Goal: Navigation & Orientation: Find specific page/section

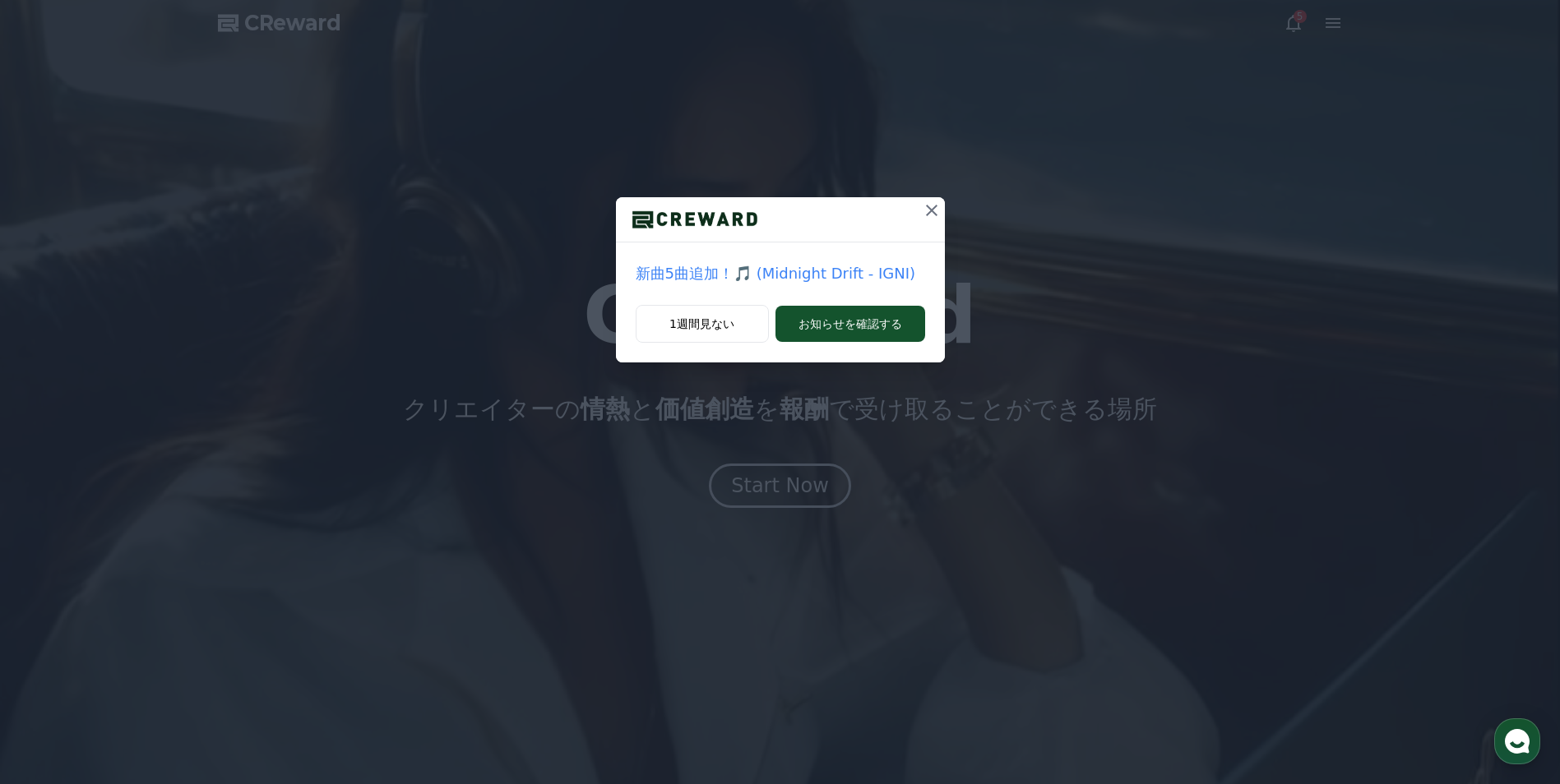
click at [922, 204] on icon at bounding box center [931, 210] width 20 height 20
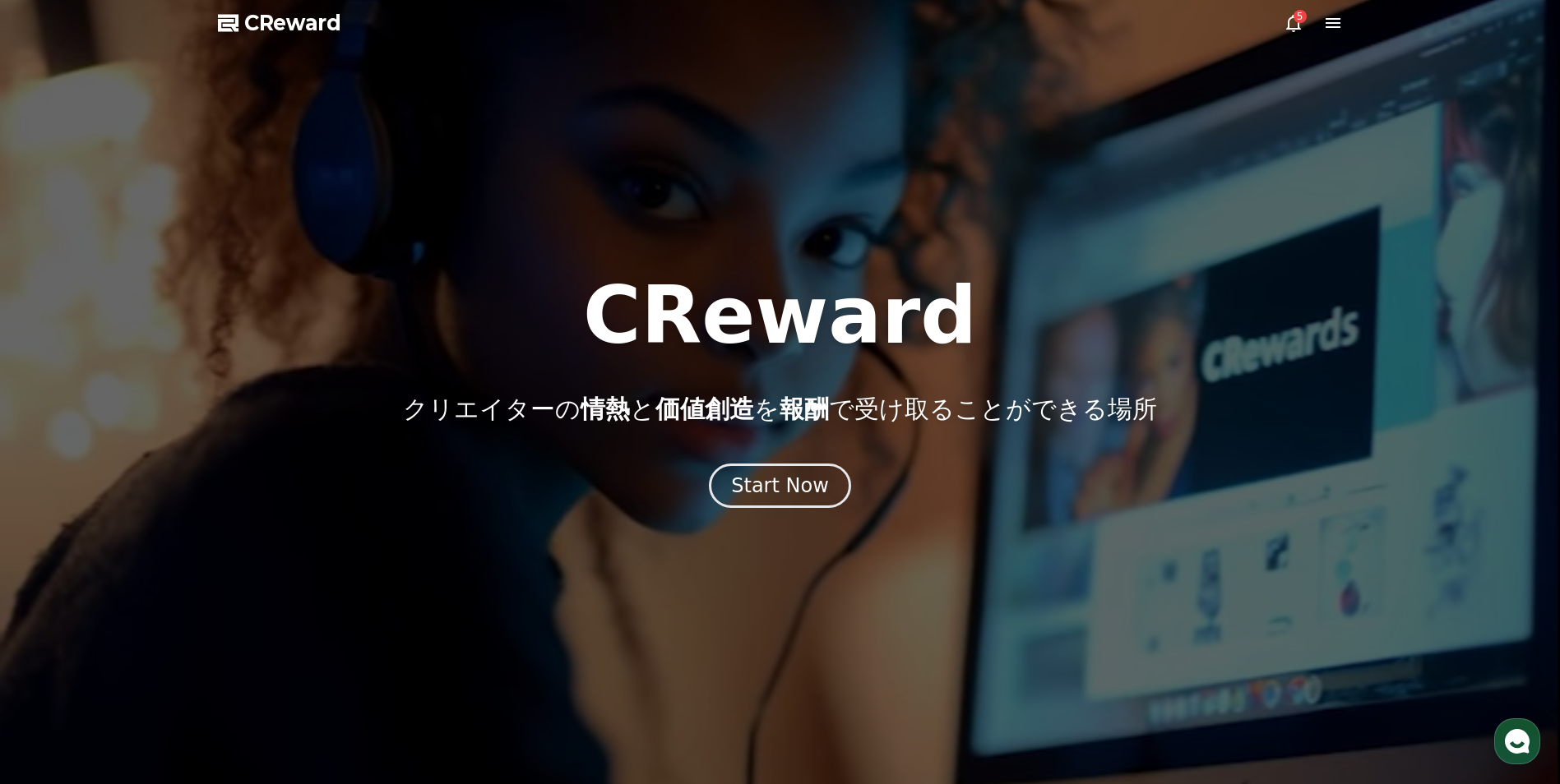
click at [1287, 23] on icon at bounding box center [1293, 23] width 20 height 20
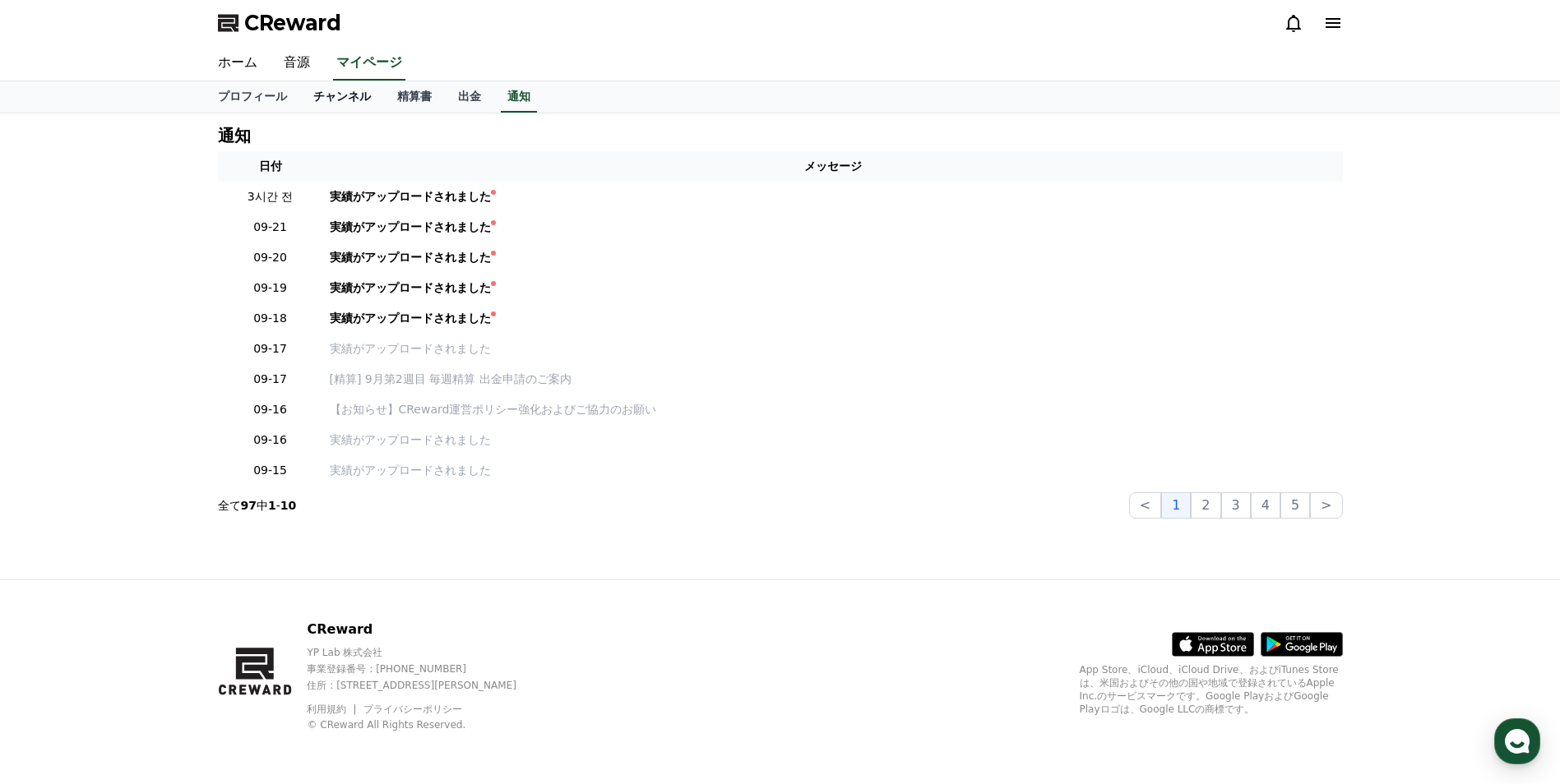
click at [318, 95] on link "チャンネル" at bounding box center [342, 96] width 84 height 32
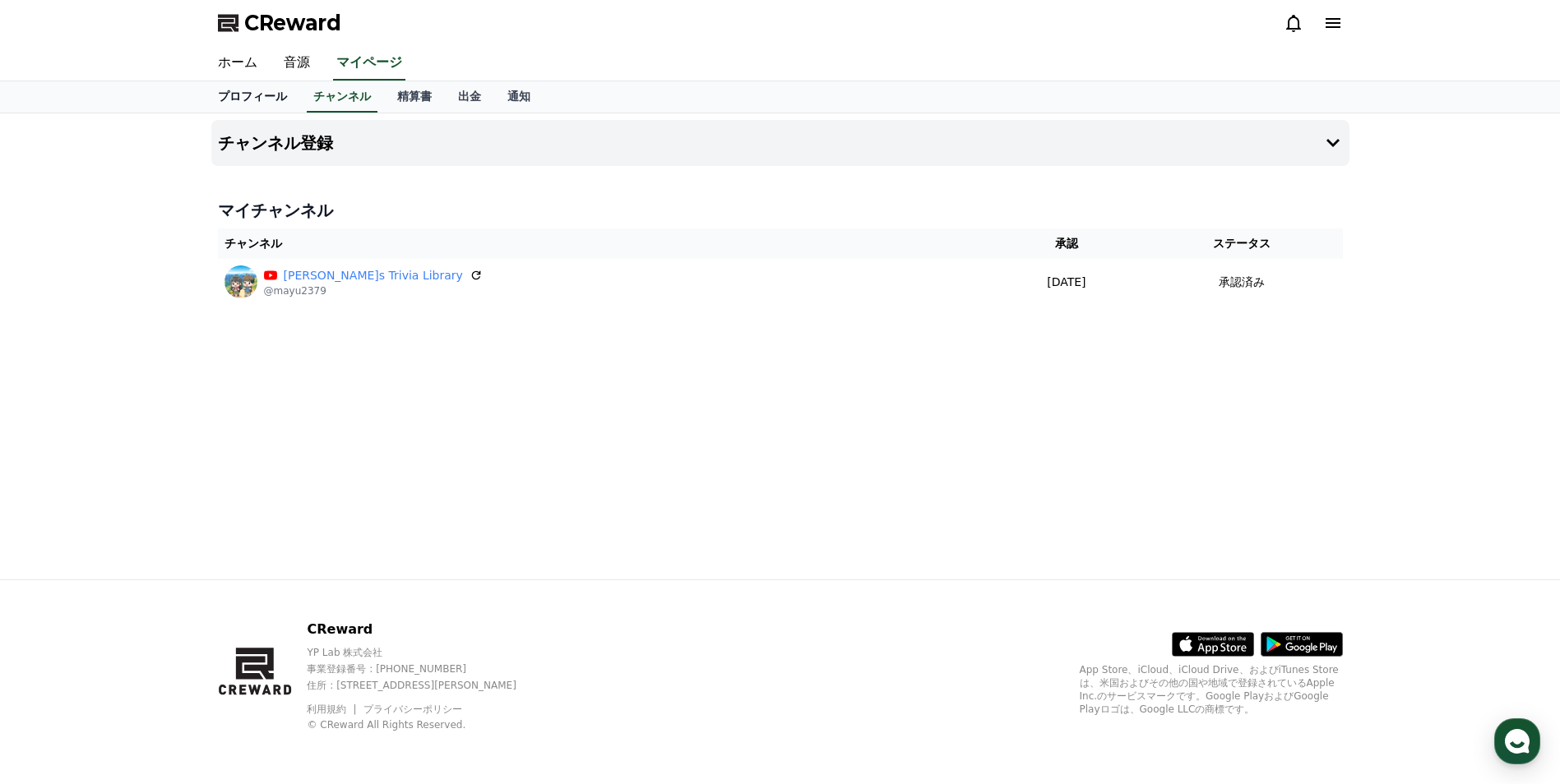
click at [251, 96] on link "プロフィール" at bounding box center [252, 96] width 96 height 32
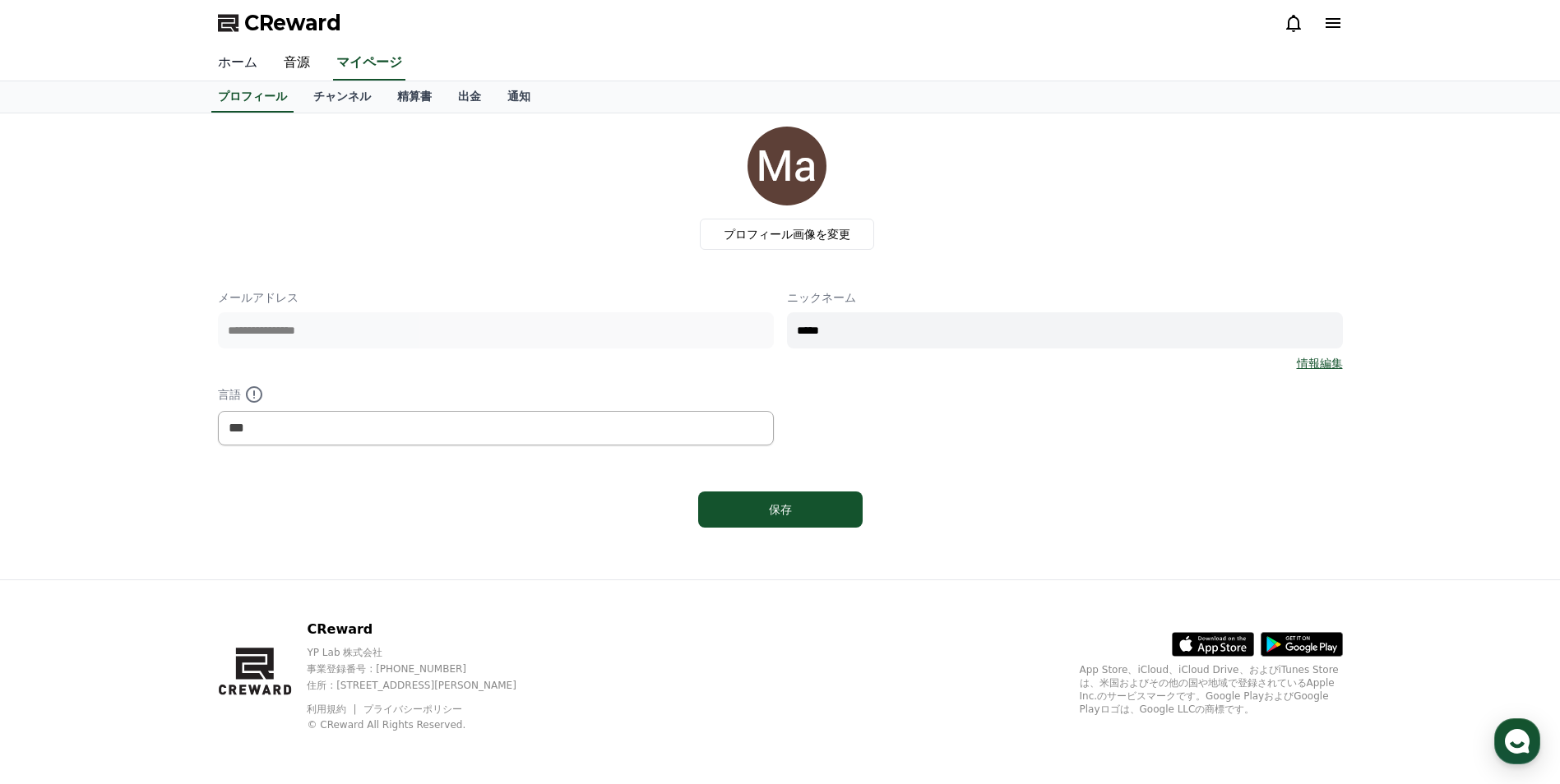
click at [245, 57] on link "ホーム" at bounding box center [237, 63] width 66 height 34
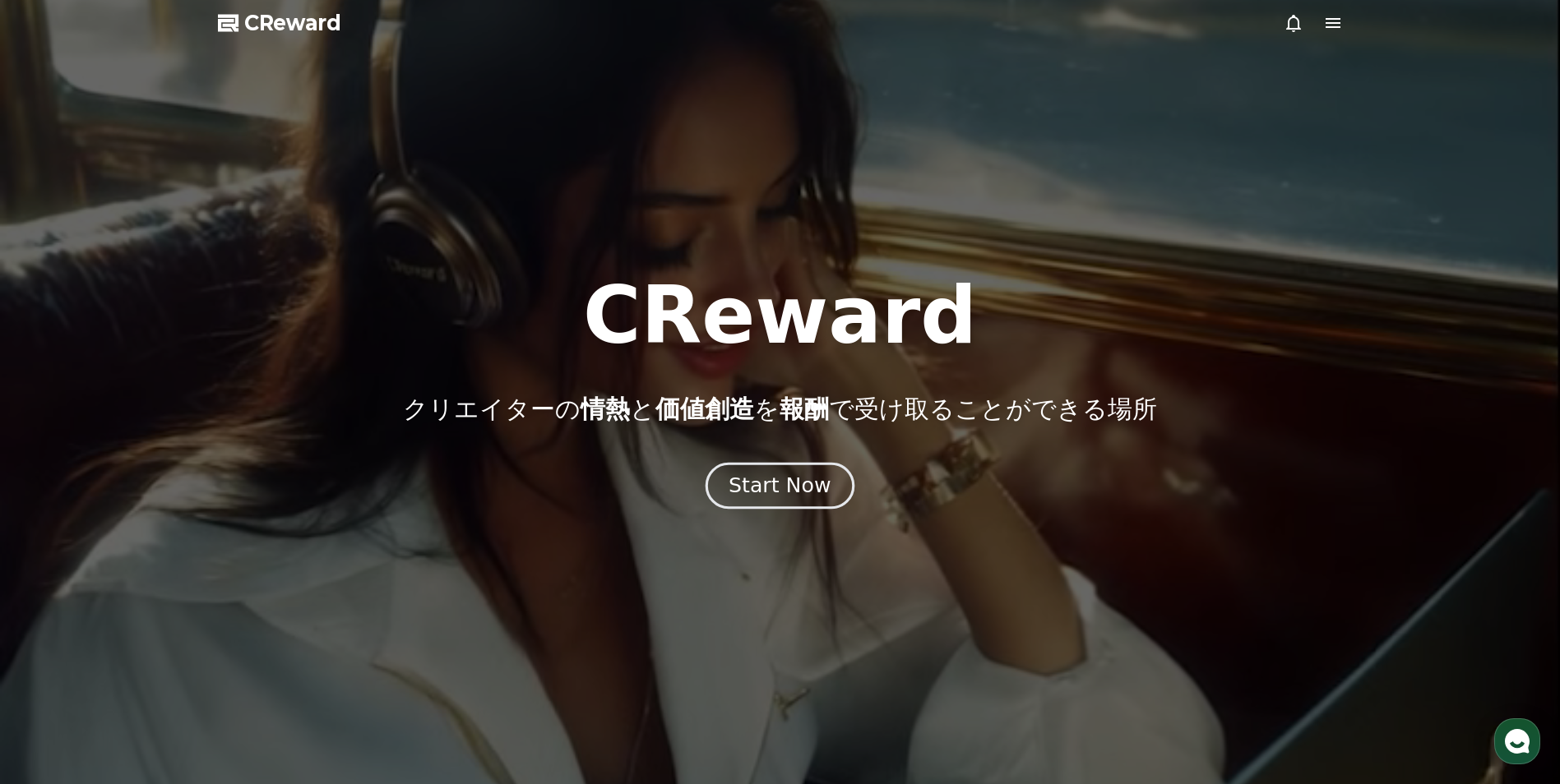
click at [802, 478] on div "Start Now" at bounding box center [780, 485] width 102 height 28
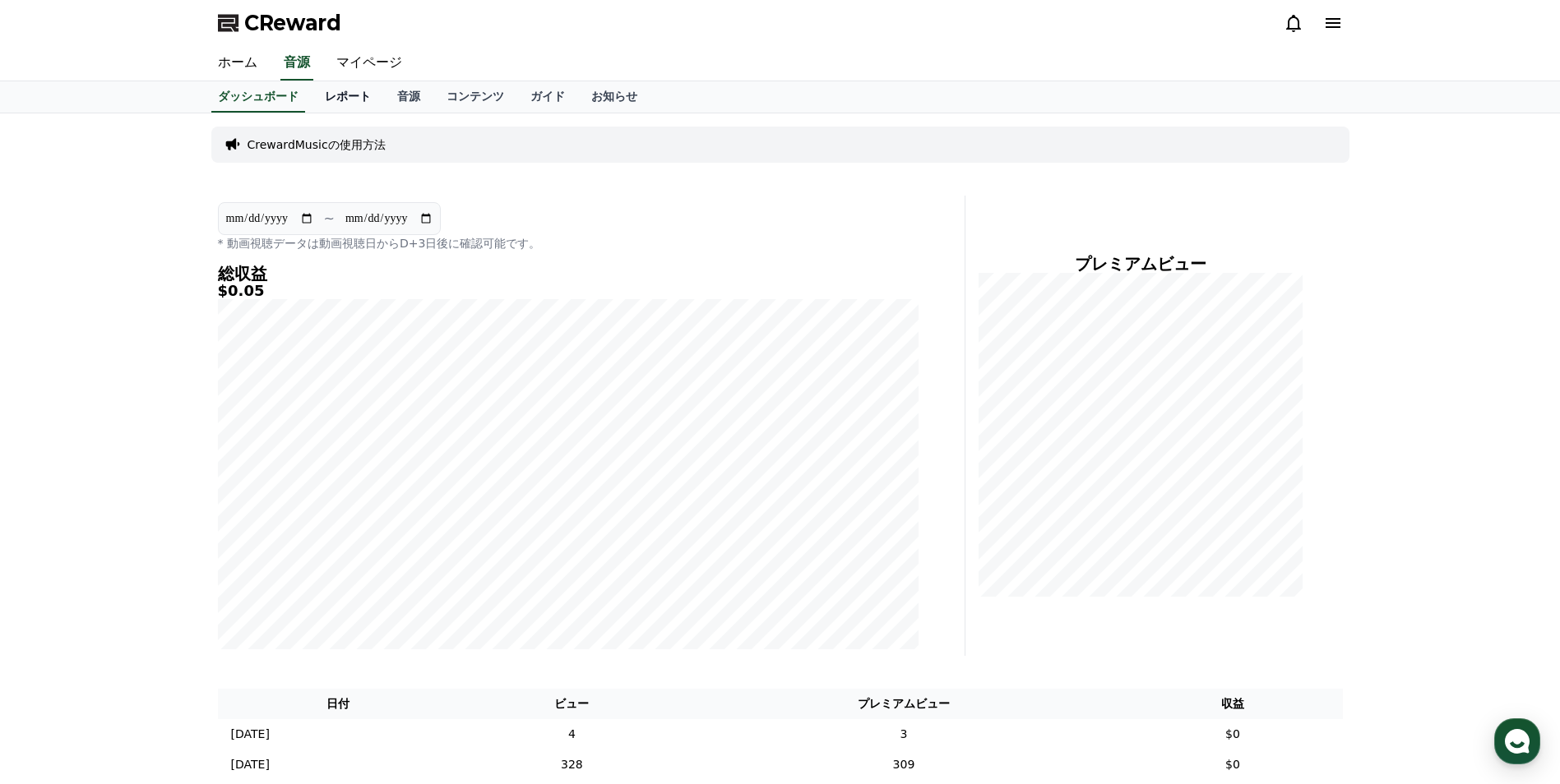
click at [327, 97] on link "レポート" at bounding box center [348, 96] width 73 height 32
